Goal: Information Seeking & Learning: Learn about a topic

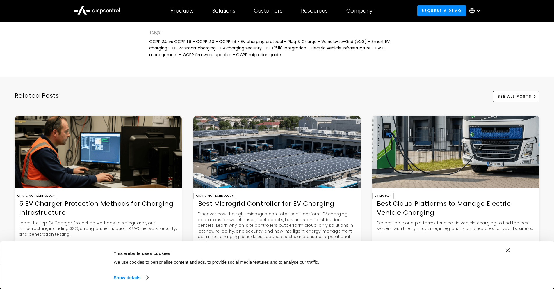
scroll to position [1622, 0]
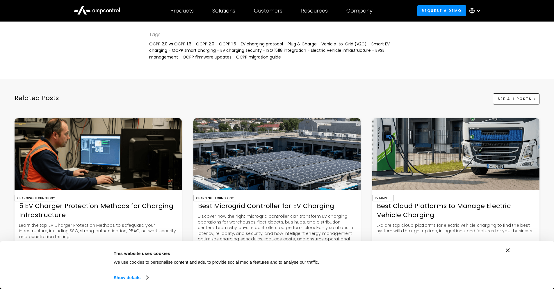
click at [258, 210] on div "Best Microgrid Controller for EV Charging" at bounding box center [276, 205] width 167 height 9
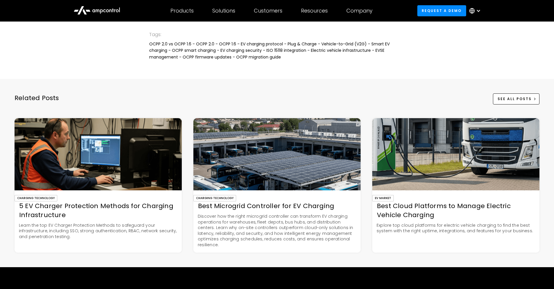
click at [192, 220] on div "Charging Technology 5 EV Charger Protection Methods for Charging Infrastructure…" at bounding box center [277, 185] width 525 height 134
click at [221, 209] on div "Best Microgrid Controller for EV Charging" at bounding box center [276, 205] width 167 height 9
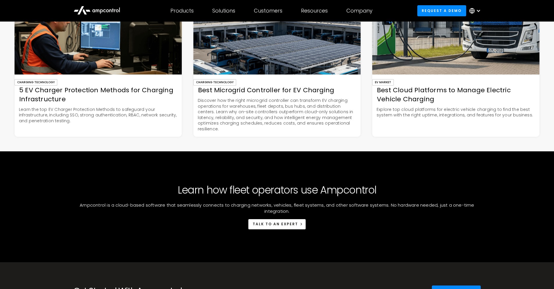
scroll to position [1620, 0]
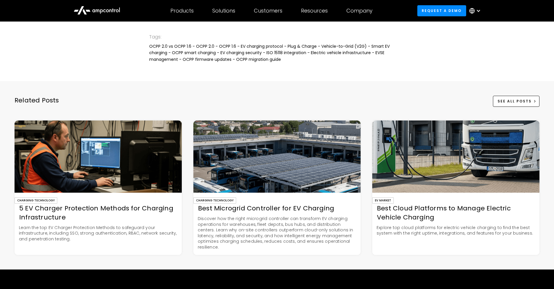
click at [191, 162] on div "Charging Technology 5 EV Charger Protection Methods for Charging Infrastructure…" at bounding box center [277, 187] width 525 height 134
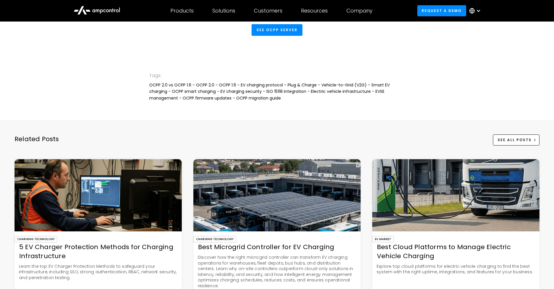
scroll to position [1573, 0]
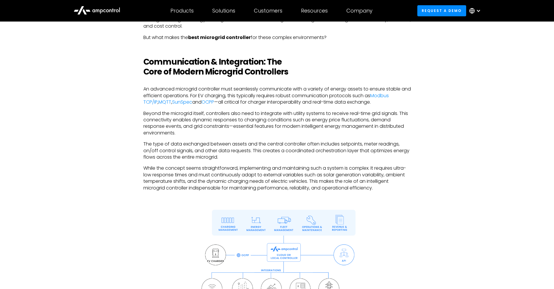
scroll to position [366, 0]
